Goal: Register for event/course

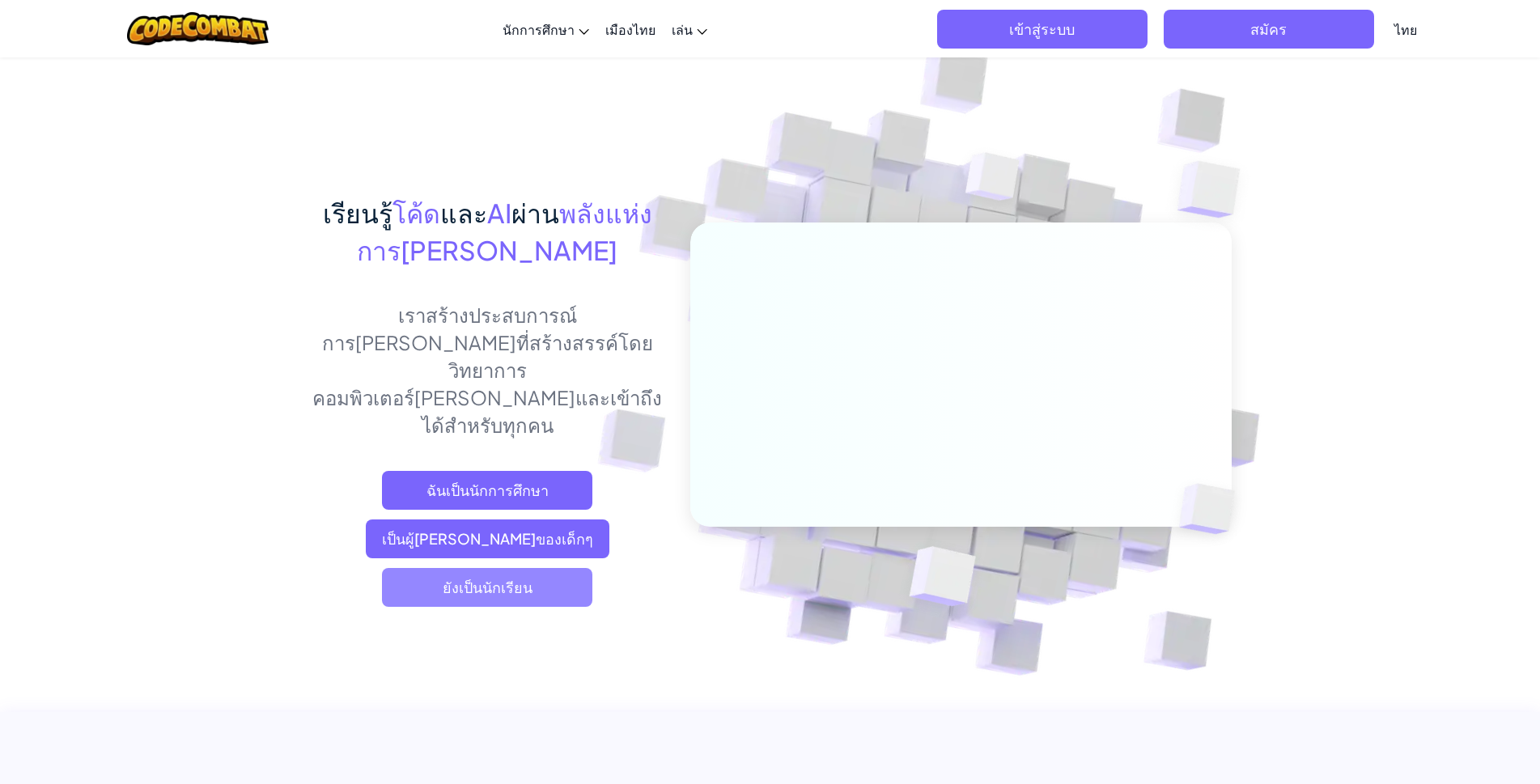
click at [473, 578] on font "ยังเป็นนักเรียน" at bounding box center [488, 587] width 90 height 18
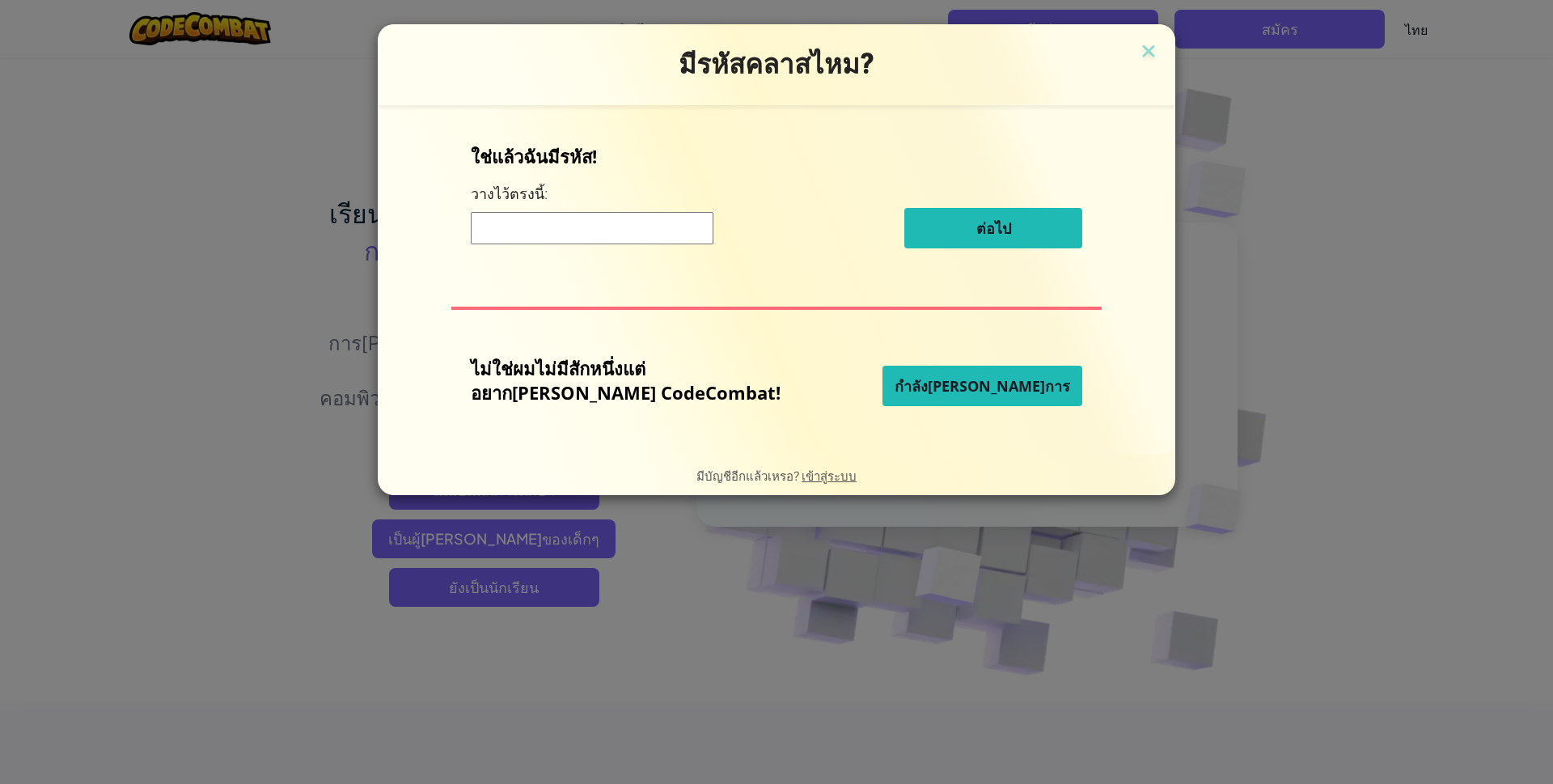
click at [1000, 379] on font "กำลัง[PERSON_NAME]การ" at bounding box center [983, 386] width 175 height 19
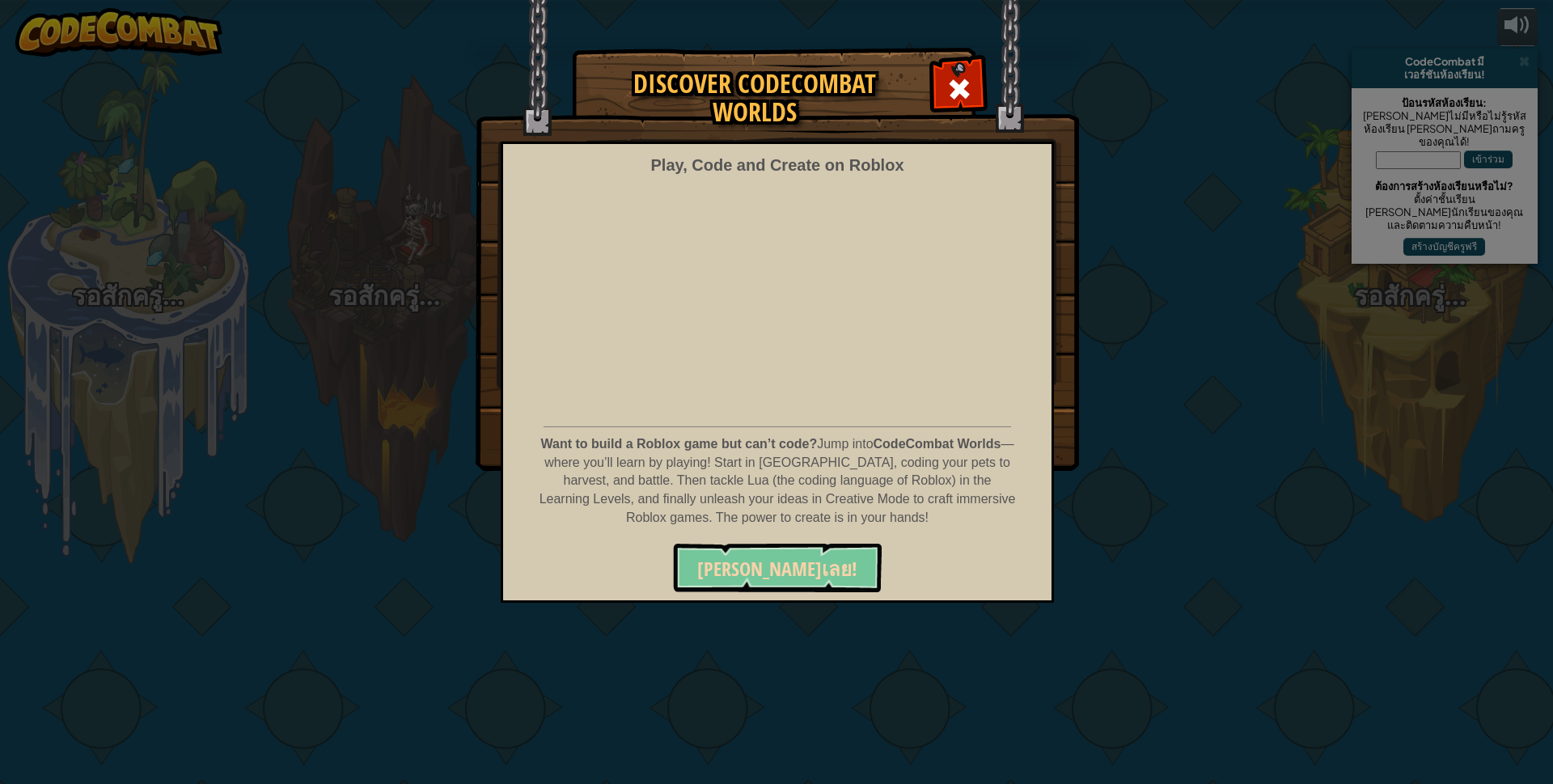
select select "th"
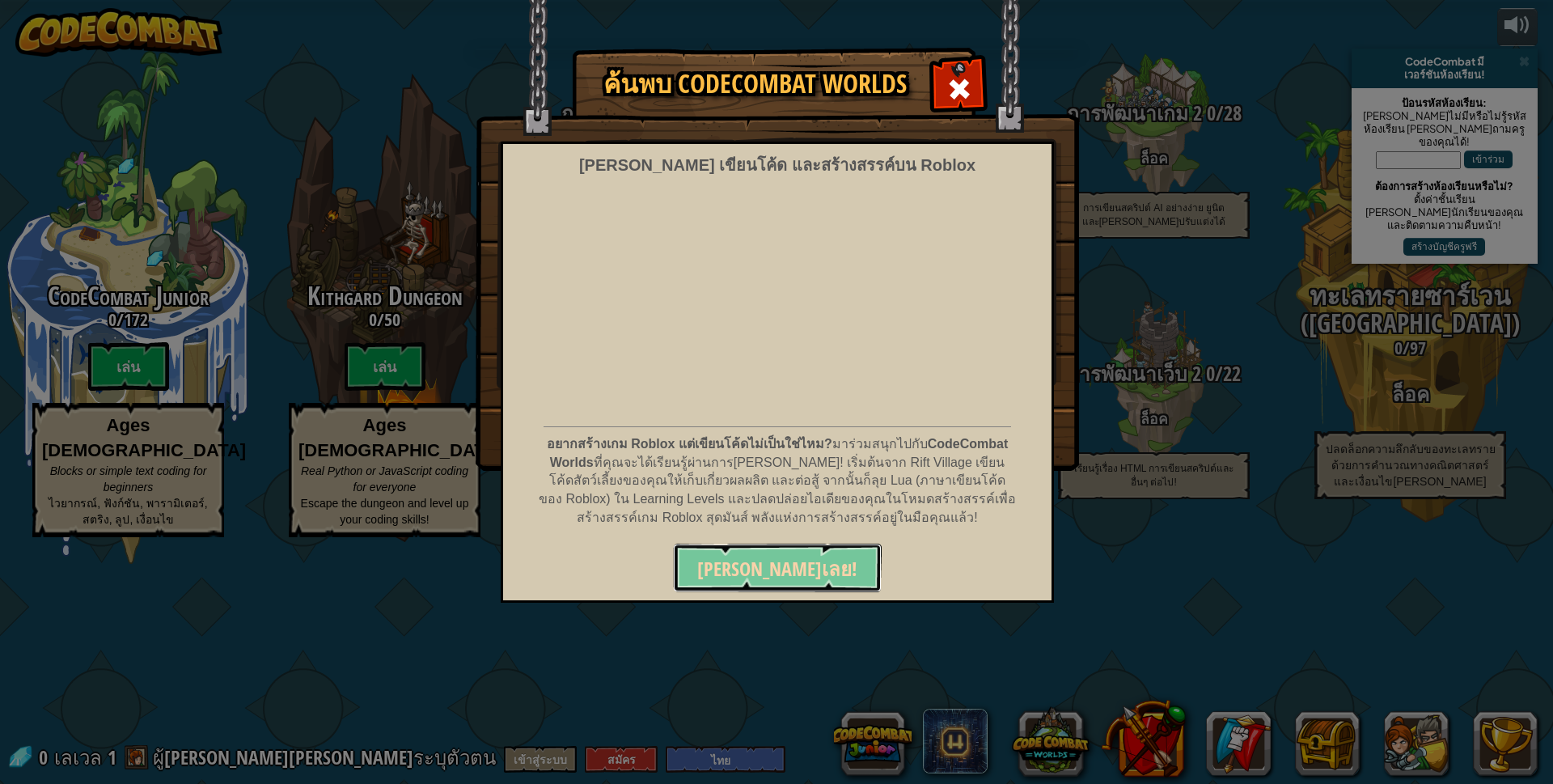
click at [751, 571] on font "[PERSON_NAME]เลย!" at bounding box center [777, 569] width 160 height 26
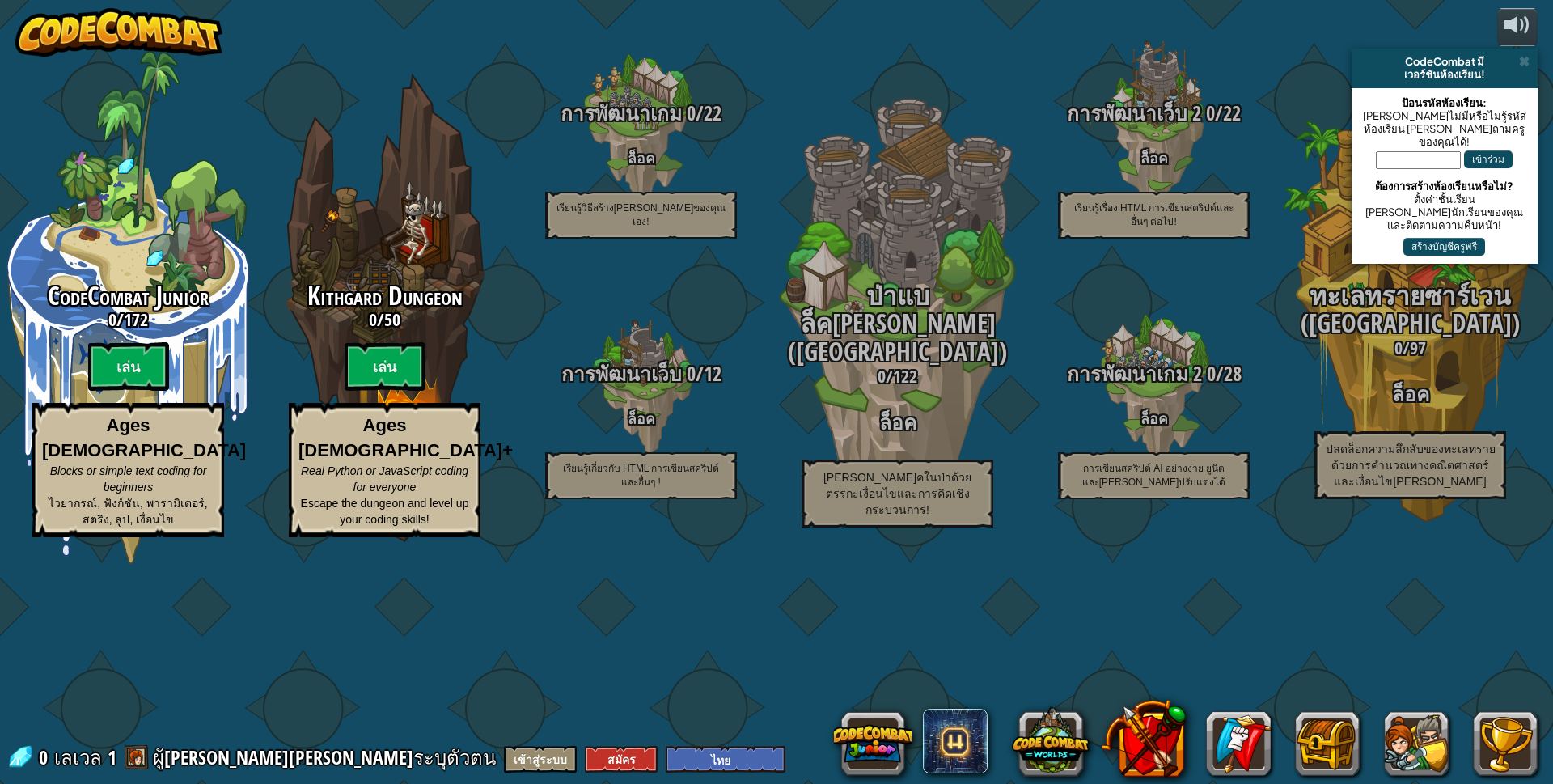
select select "th"
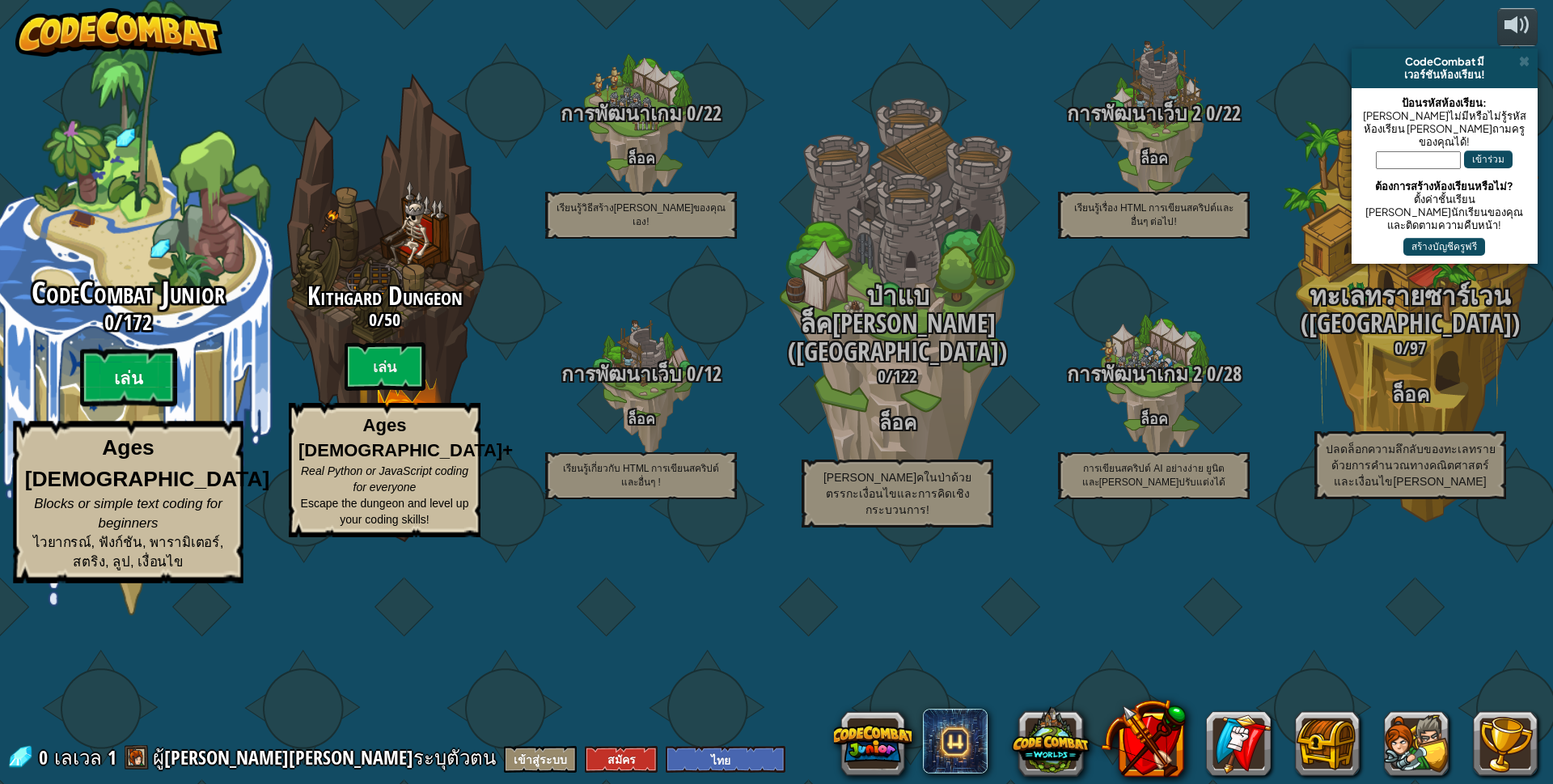
click at [114, 407] on btn "เล่น" at bounding box center [129, 378] width 97 height 58
select select "th"
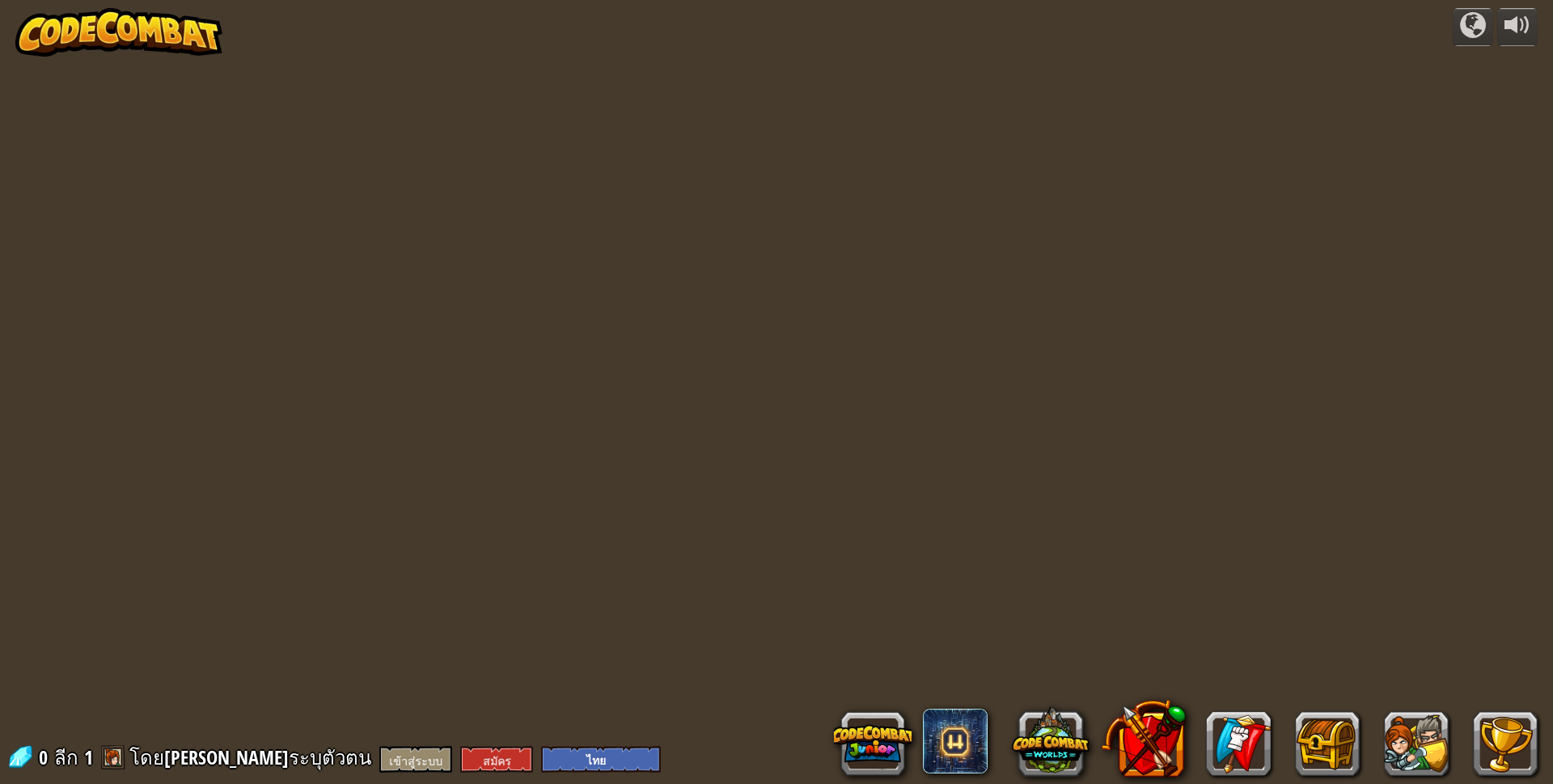
select select "th"
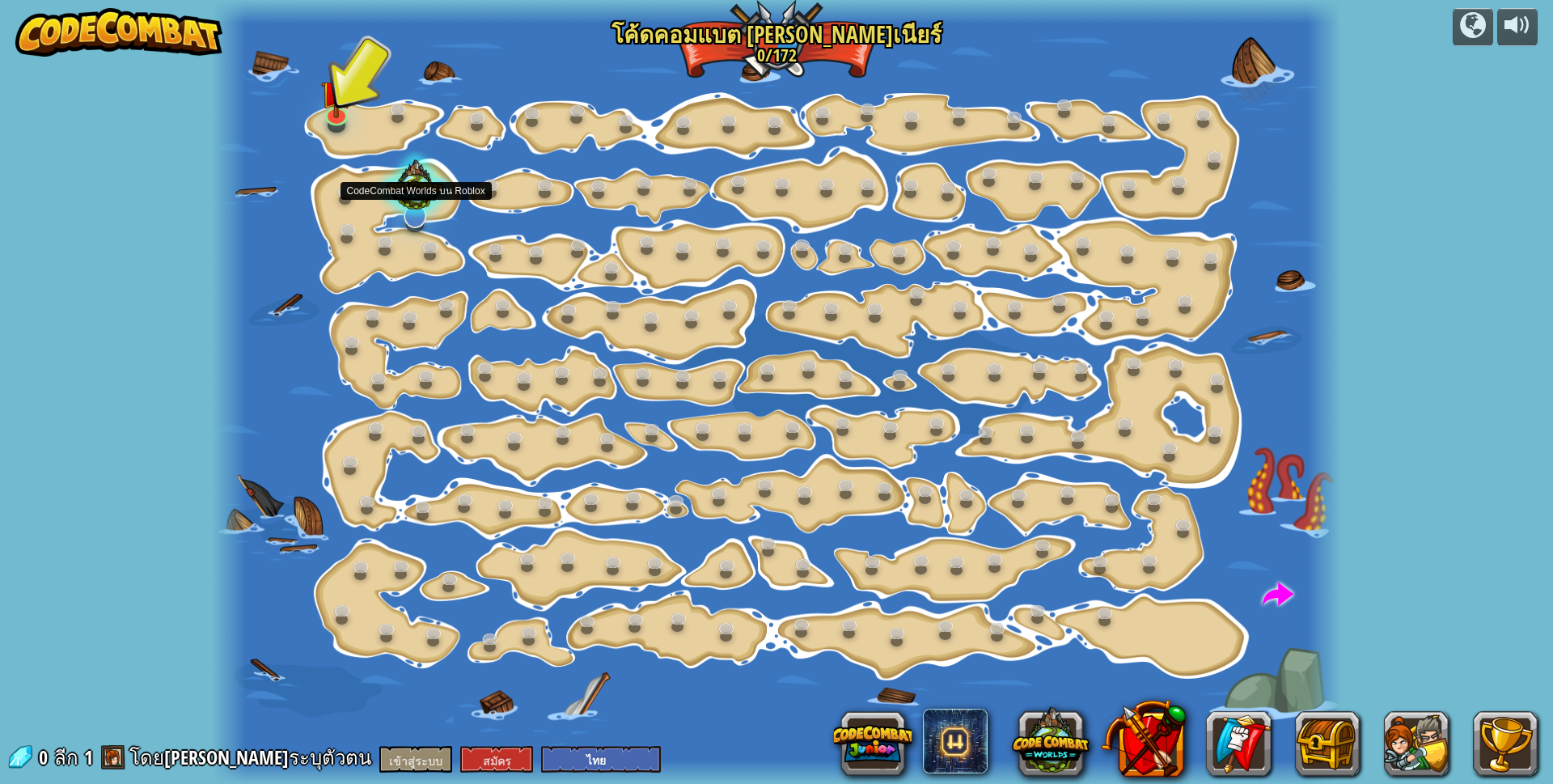
click at [403, 195] on div at bounding box center [415, 189] width 79 height 75
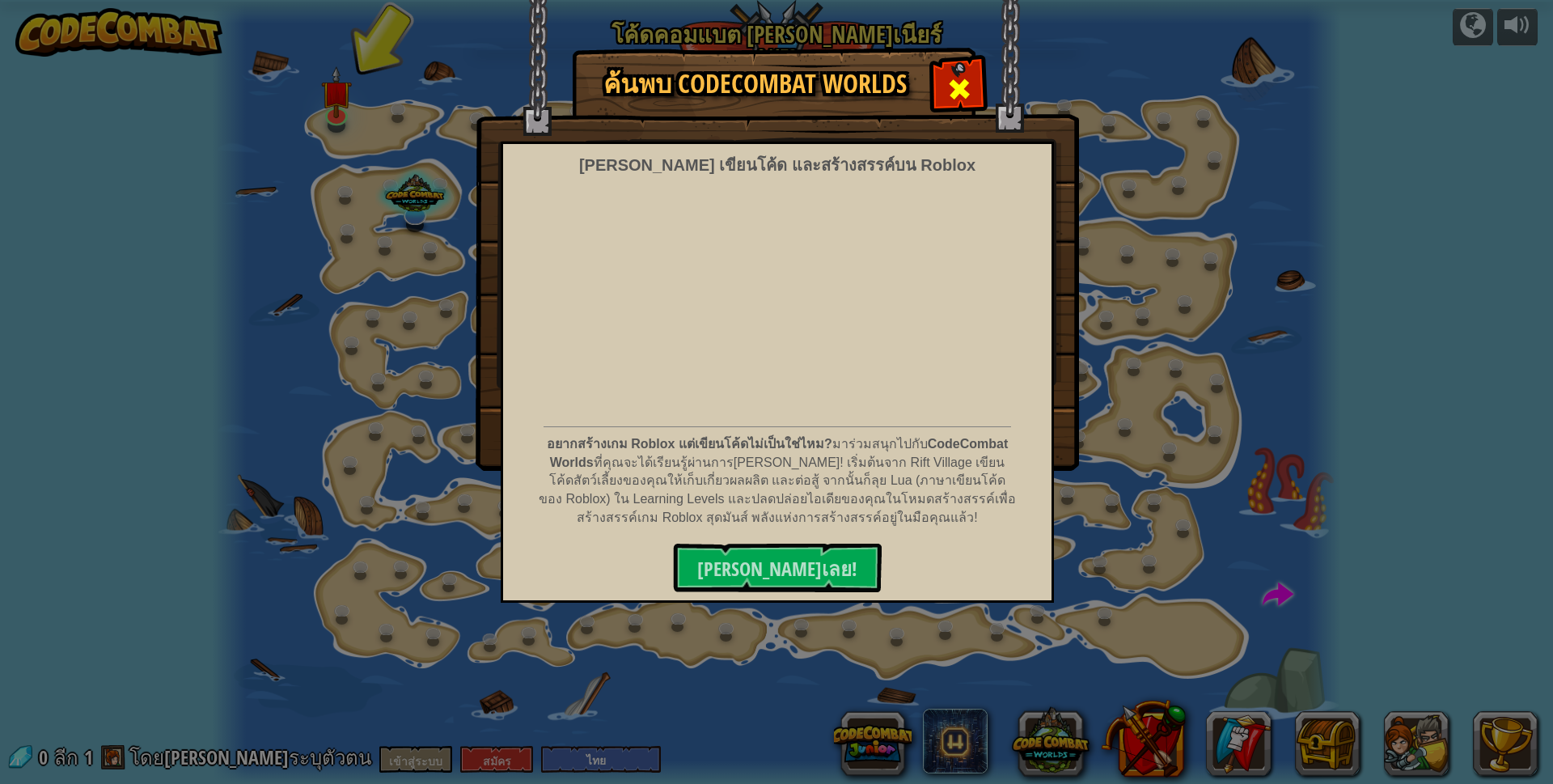
click at [953, 97] on span at bounding box center [959, 89] width 26 height 26
